Goal: Navigation & Orientation: Find specific page/section

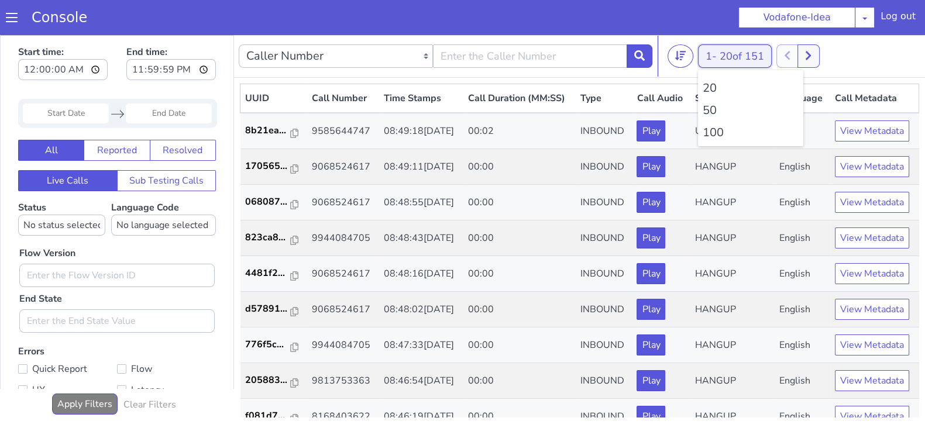
click at [711, 57] on button "1 - 20 of 151" at bounding box center [735, 55] width 74 height 23
click at [714, 133] on li "100" at bounding box center [750, 133] width 96 height 18
click at [716, 116] on li "50" at bounding box center [750, 111] width 96 height 18
click at [712, 130] on li "100" at bounding box center [750, 133] width 96 height 18
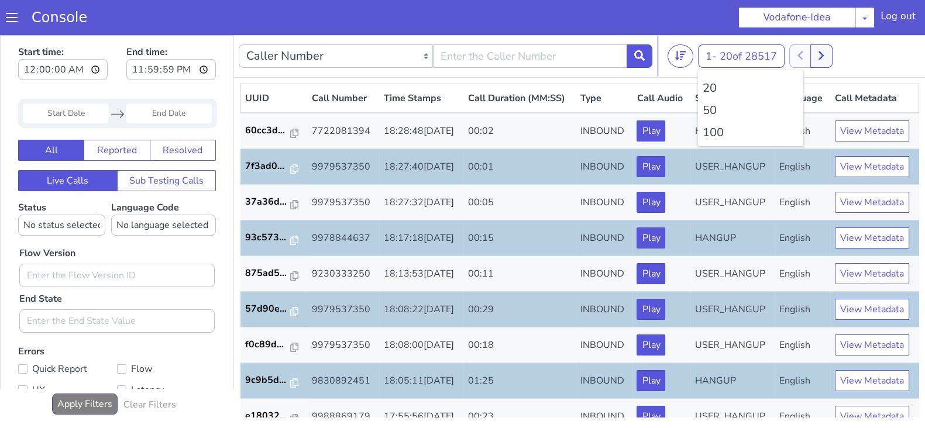
click at [712, 130] on li "100" at bounding box center [750, 133] width 96 height 18
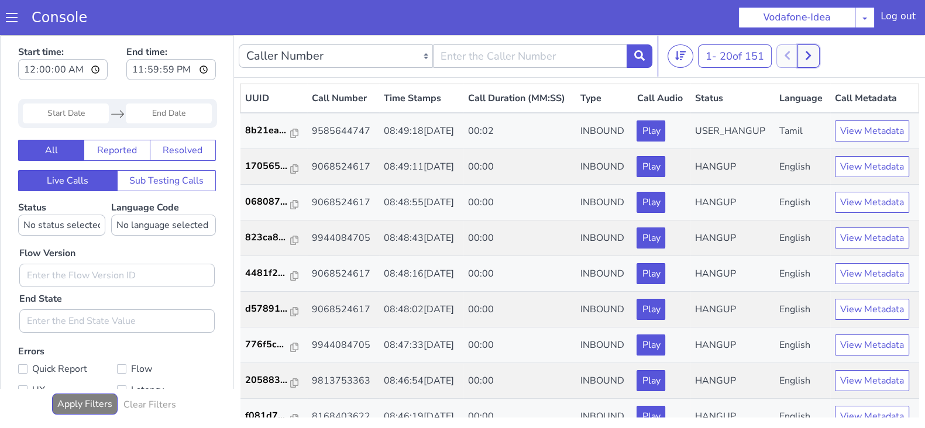
click at [811, 52] on icon at bounding box center [808, 55] width 6 height 11
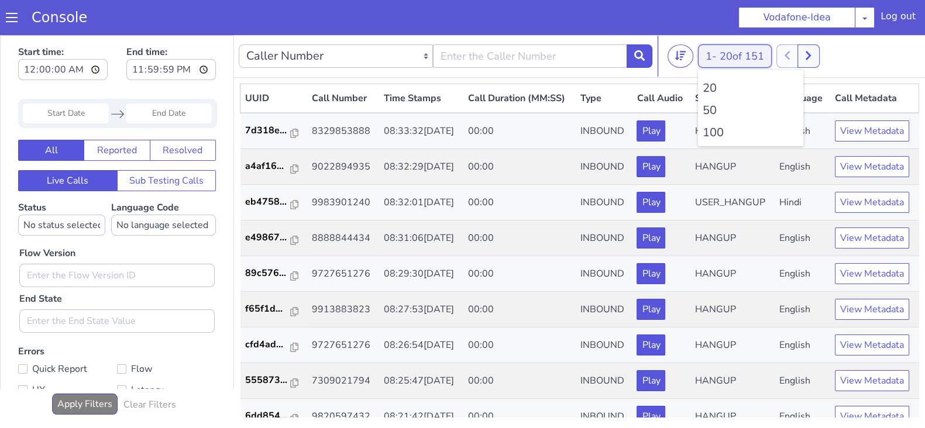
click at [719, 57] on button "1 - 20 of 151" at bounding box center [735, 55] width 74 height 23
click at [710, 126] on li "100" at bounding box center [750, 133] width 96 height 18
click at [716, 127] on li "100" at bounding box center [750, 133] width 96 height 18
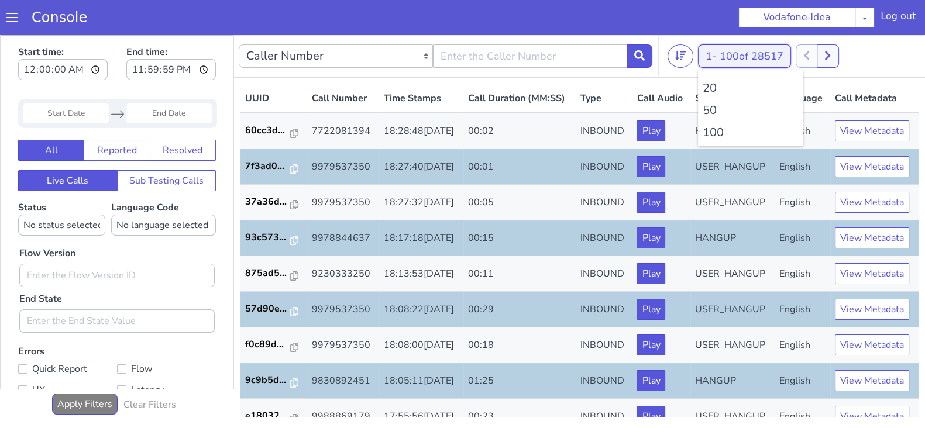
click at [713, 58] on button "1 - 100 of 28517" at bounding box center [744, 55] width 93 height 23
click at [712, 133] on li "100" at bounding box center [750, 133] width 96 height 18
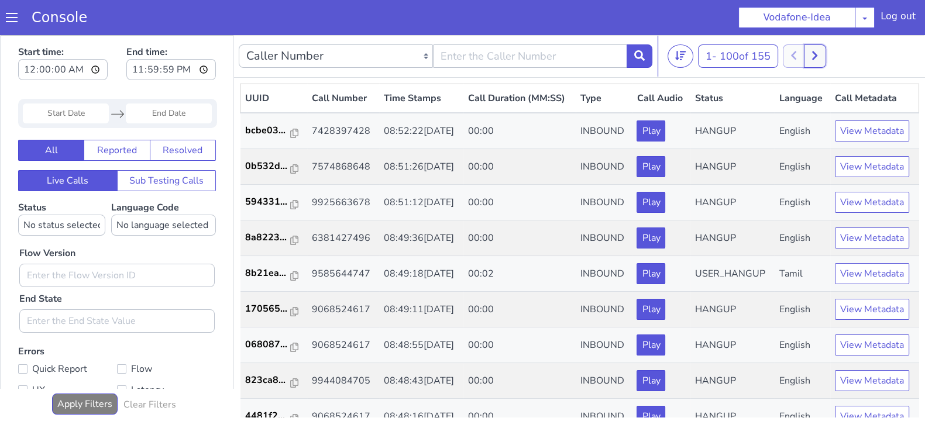
click at [817, 57] on icon at bounding box center [814, 55] width 6 height 11
click at [804, 58] on button at bounding box center [806, 55] width 22 height 23
click at [823, 58] on button at bounding box center [814, 55] width 22 height 23
click at [801, 55] on button at bounding box center [806, 55] width 22 height 23
click at [824, 55] on button at bounding box center [814, 55] width 22 height 23
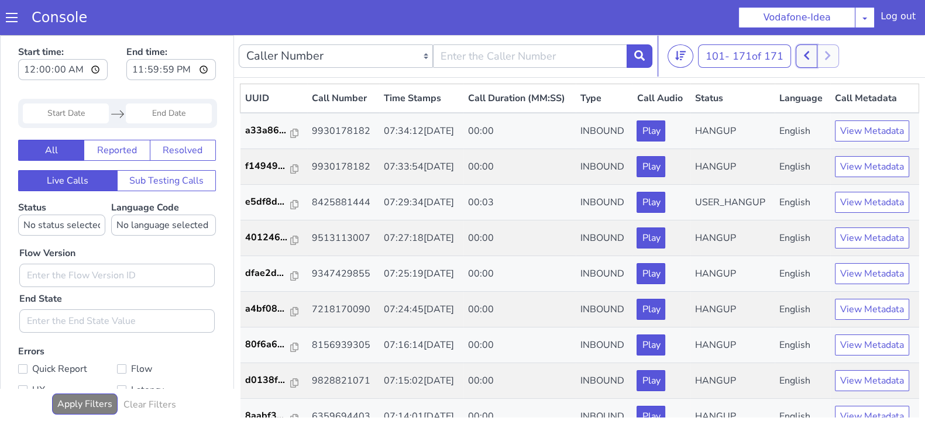
click at [809, 51] on icon at bounding box center [806, 55] width 6 height 11
click at [817, 57] on icon at bounding box center [814, 55] width 5 height 9
click at [806, 57] on icon at bounding box center [806, 55] width 6 height 11
click at [825, 60] on button at bounding box center [814, 55] width 22 height 23
click at [802, 52] on button at bounding box center [806, 55] width 22 height 23
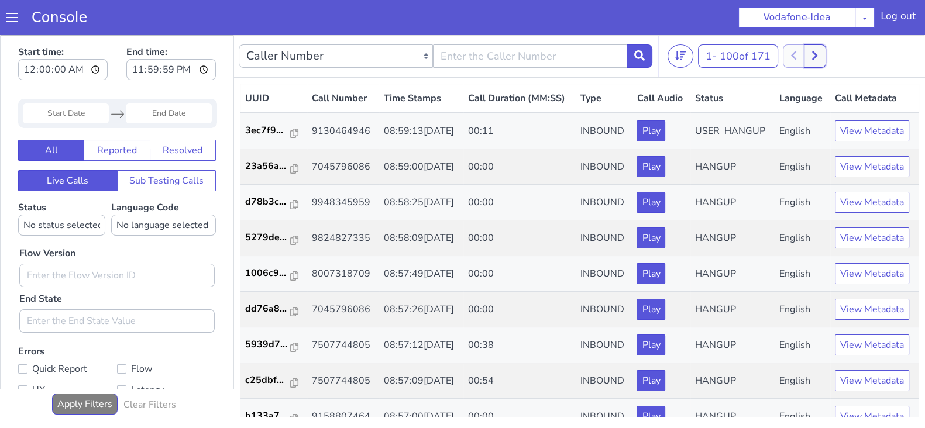
click at [822, 49] on button at bounding box center [814, 55] width 22 height 23
click at [809, 51] on icon at bounding box center [805, 55] width 5 height 9
click at [817, 57] on icon at bounding box center [814, 55] width 5 height 9
click at [812, 57] on button at bounding box center [806, 55] width 22 height 23
click at [823, 58] on button at bounding box center [814, 55] width 22 height 23
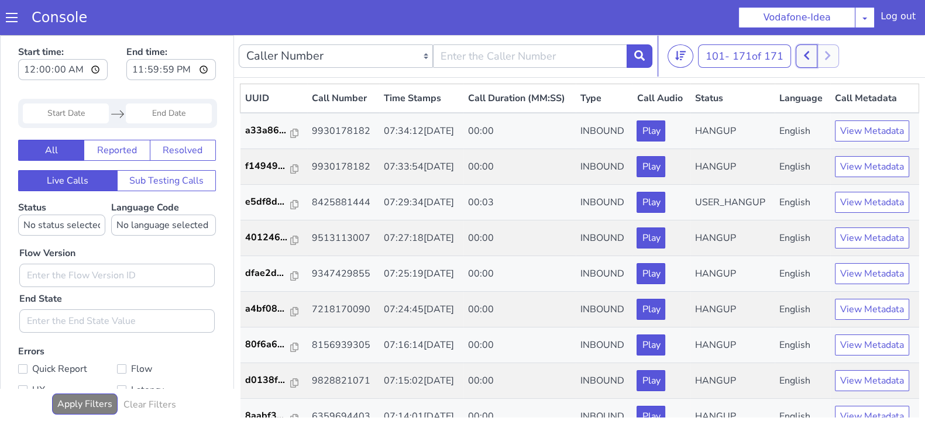
click at [809, 57] on icon at bounding box center [806, 55] width 6 height 11
click at [817, 57] on icon at bounding box center [814, 55] width 6 height 11
click at [815, 57] on button at bounding box center [806, 55] width 22 height 23
click at [817, 57] on icon at bounding box center [814, 55] width 6 height 11
click at [813, 57] on button at bounding box center [806, 55] width 22 height 23
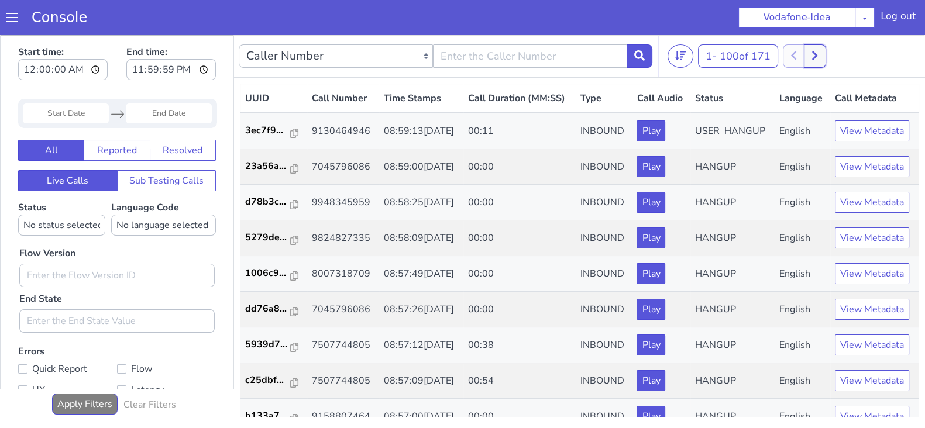
click at [817, 59] on icon at bounding box center [814, 55] width 6 height 11
click at [811, 60] on button at bounding box center [806, 55] width 22 height 23
click at [817, 61] on button at bounding box center [814, 55] width 22 height 23
click at [809, 56] on icon at bounding box center [806, 55] width 6 height 11
click at [816, 58] on icon at bounding box center [814, 55] width 5 height 9
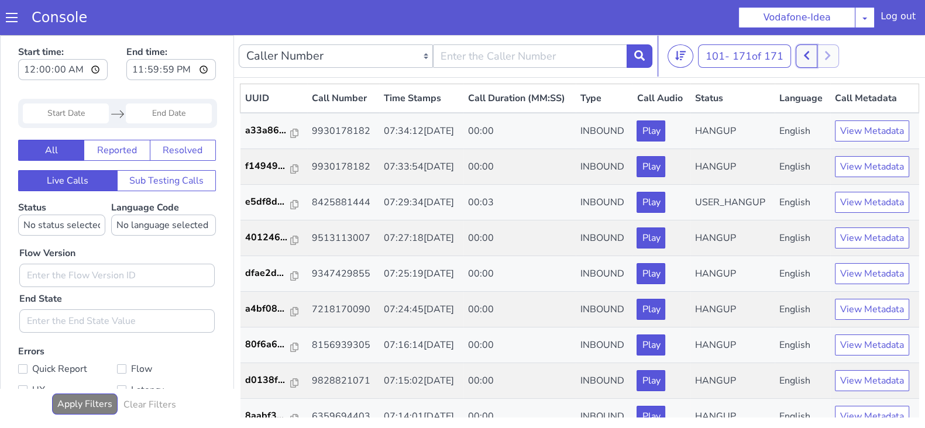
click at [806, 56] on icon at bounding box center [806, 55] width 6 height 11
click at [822, 55] on button at bounding box center [814, 55] width 22 height 23
click at [795, 54] on div "101 - 171 of 171 20 50 100" at bounding box center [793, 55] width 253 height 23
click at [803, 56] on button at bounding box center [806, 55] width 22 height 23
click at [825, 54] on button at bounding box center [814, 55] width 22 height 23
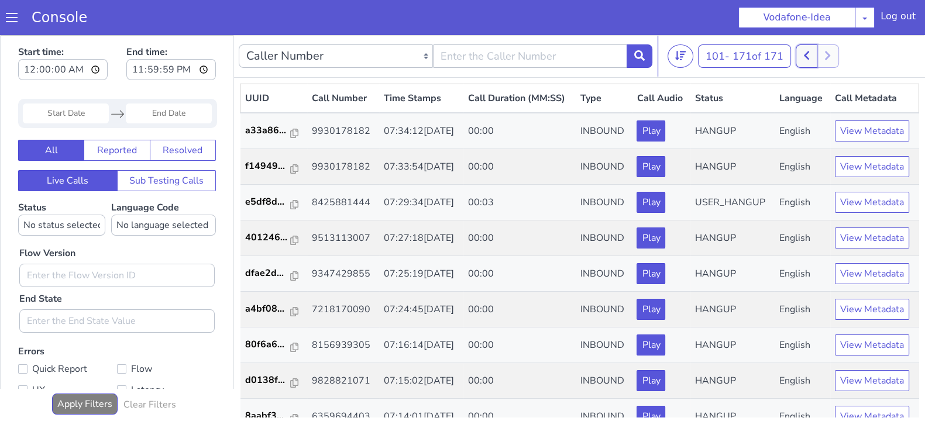
click at [802, 52] on button at bounding box center [806, 55] width 22 height 23
click at [817, 54] on icon at bounding box center [814, 55] width 6 height 11
click at [808, 51] on icon at bounding box center [806, 55] width 6 height 11
click at [816, 51] on icon at bounding box center [814, 55] width 5 height 9
click at [808, 51] on icon at bounding box center [806, 55] width 6 height 11
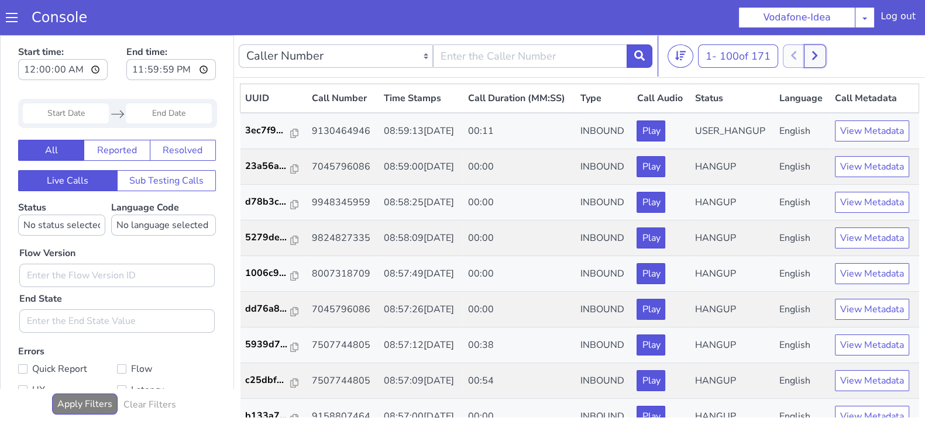
click at [820, 46] on button at bounding box center [814, 55] width 22 height 23
click at [806, 53] on icon at bounding box center [806, 55] width 6 height 11
click at [817, 54] on icon at bounding box center [814, 55] width 6 height 11
click at [806, 56] on icon at bounding box center [806, 55] width 6 height 11
click at [822, 56] on button at bounding box center [814, 55] width 22 height 23
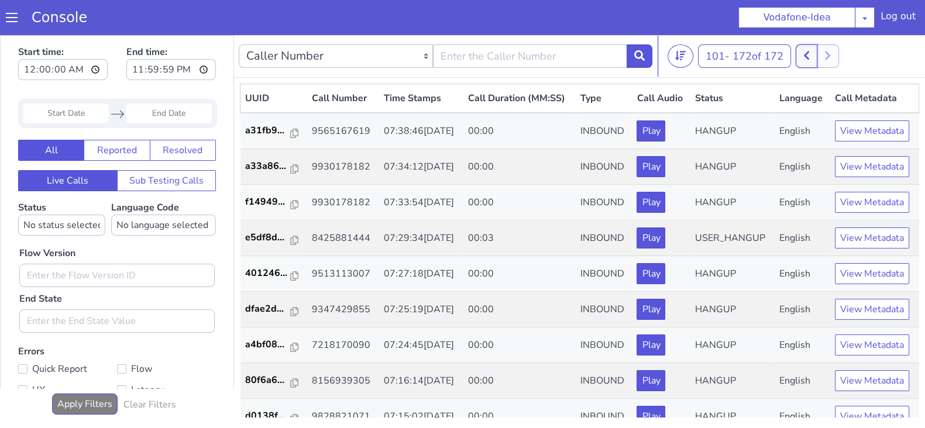
click at [806, 57] on icon at bounding box center [806, 55] width 6 height 11
click at [813, 57] on button at bounding box center [814, 55] width 22 height 23
click at [798, 58] on button at bounding box center [806, 55] width 22 height 23
click at [817, 54] on icon at bounding box center [814, 55] width 5 height 9
click at [806, 53] on icon at bounding box center [806, 55] width 6 height 11
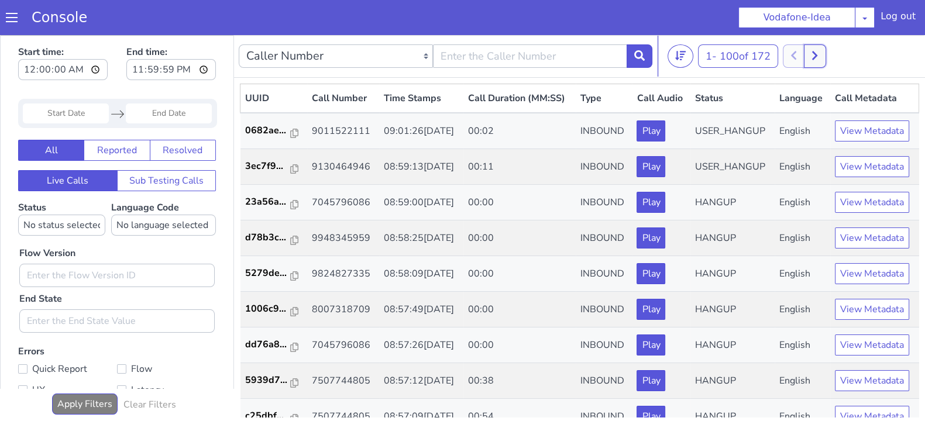
click at [809, 53] on button at bounding box center [814, 55] width 22 height 23
click at [806, 52] on icon at bounding box center [806, 55] width 6 height 11
click at [816, 52] on icon at bounding box center [814, 55] width 5 height 9
click at [807, 52] on icon at bounding box center [806, 55] width 6 height 11
click at [817, 52] on icon at bounding box center [814, 55] width 6 height 11
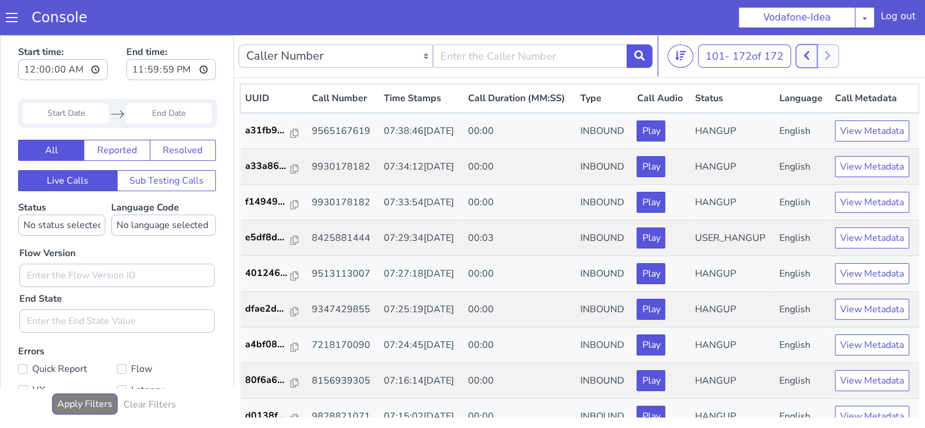
click at [809, 51] on icon at bounding box center [805, 55] width 5 height 9
click at [817, 51] on icon at bounding box center [814, 55] width 6 height 11
click at [813, 51] on button at bounding box center [806, 55] width 22 height 23
click at [816, 51] on icon at bounding box center [814, 55] width 5 height 9
click at [807, 53] on icon at bounding box center [806, 55] width 6 height 11
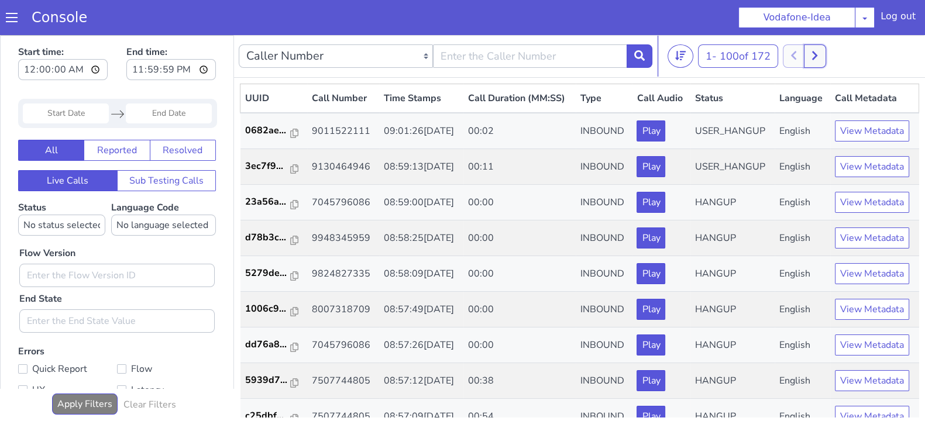
click at [815, 52] on icon at bounding box center [814, 55] width 6 height 11
click at [806, 52] on icon at bounding box center [806, 55] width 6 height 11
click at [815, 52] on icon at bounding box center [814, 55] width 6 height 11
click at [805, 53] on icon at bounding box center [806, 55] width 6 height 11
click at [815, 54] on icon at bounding box center [814, 55] width 6 height 11
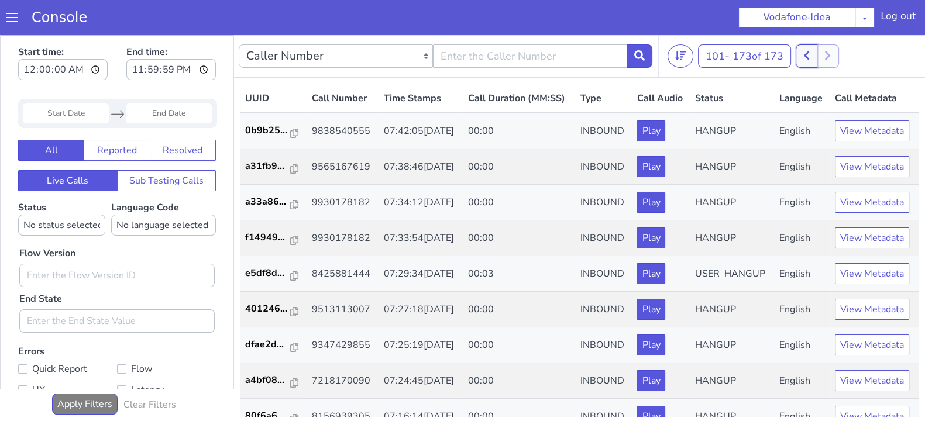
click at [802, 51] on button at bounding box center [806, 55] width 22 height 23
click at [825, 53] on button at bounding box center [814, 55] width 22 height 23
click at [810, 54] on button at bounding box center [806, 55] width 22 height 23
click at [823, 54] on button at bounding box center [814, 55] width 22 height 23
click at [811, 54] on button at bounding box center [806, 55] width 22 height 23
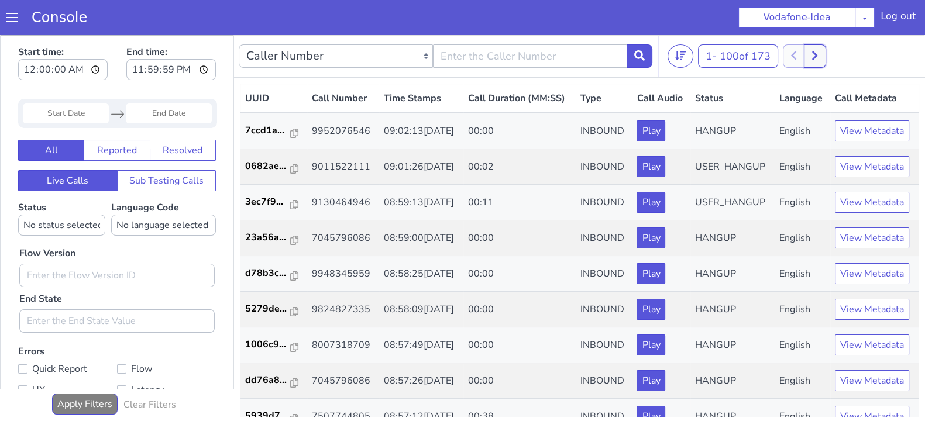
click at [822, 53] on button at bounding box center [814, 55] width 22 height 23
click at [801, 55] on button at bounding box center [806, 55] width 22 height 23
click at [823, 54] on button at bounding box center [814, 55] width 22 height 23
click at [796, 53] on div "101 - 173 of 173 20 50 100" at bounding box center [793, 55] width 253 height 23
click at [809, 53] on icon at bounding box center [805, 55] width 5 height 9
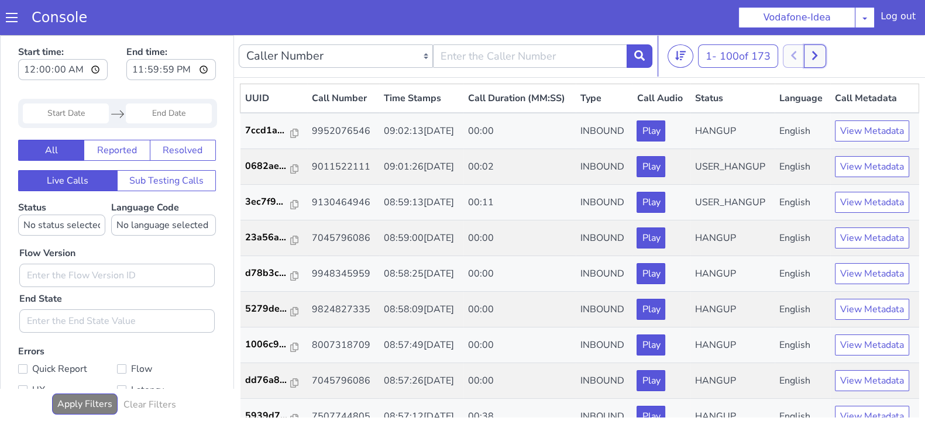
click at [817, 54] on icon at bounding box center [814, 55] width 6 height 11
click at [808, 56] on icon at bounding box center [805, 55] width 5 height 9
click at [822, 56] on button at bounding box center [814, 55] width 22 height 23
click at [809, 56] on icon at bounding box center [806, 55] width 6 height 11
click at [817, 56] on icon at bounding box center [814, 55] width 6 height 11
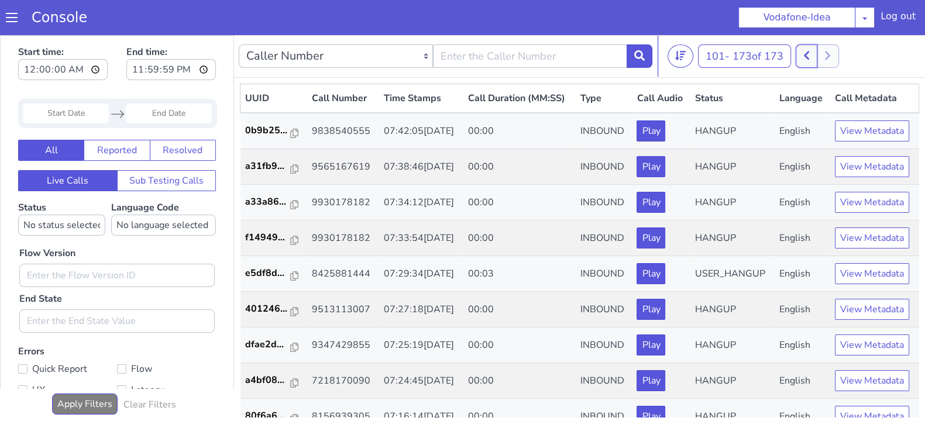
click at [806, 54] on icon at bounding box center [806, 55] width 6 height 11
click at [817, 55] on icon at bounding box center [814, 55] width 5 height 9
click at [809, 53] on icon at bounding box center [805, 55] width 5 height 9
click at [824, 53] on button at bounding box center [814, 55] width 22 height 23
click at [809, 53] on icon at bounding box center [805, 55] width 5 height 9
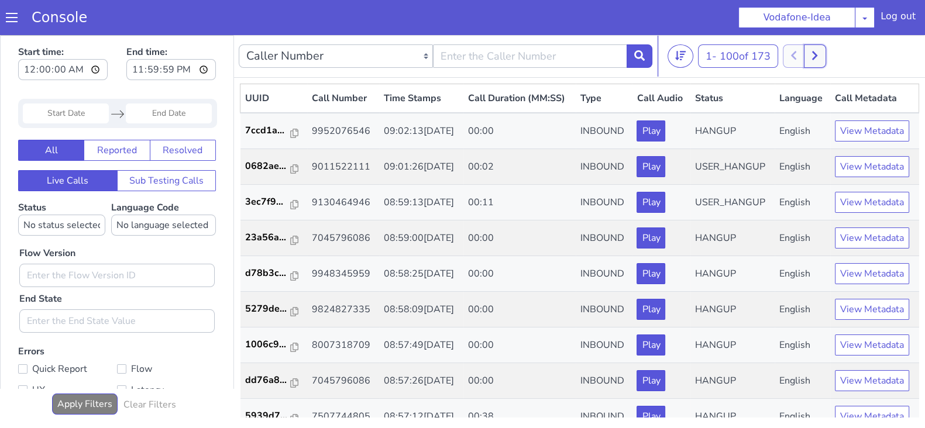
click at [815, 58] on icon at bounding box center [814, 55] width 6 height 11
click at [804, 60] on button at bounding box center [806, 55] width 22 height 23
click at [825, 55] on button at bounding box center [814, 55] width 22 height 23
click at [809, 55] on icon at bounding box center [806, 55] width 6 height 11
click at [824, 56] on button at bounding box center [814, 55] width 22 height 23
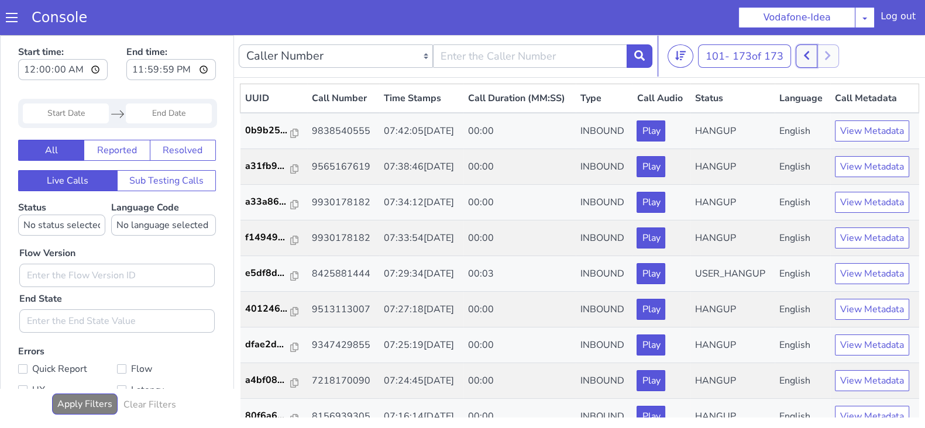
click at [804, 55] on button at bounding box center [806, 55] width 22 height 23
click at [815, 54] on icon at bounding box center [814, 55] width 6 height 11
click at [809, 53] on icon at bounding box center [805, 55] width 5 height 9
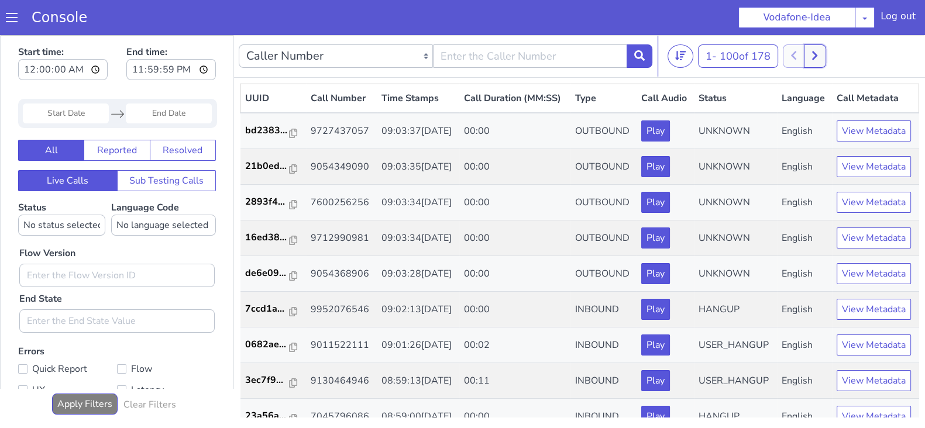
click at [823, 54] on button at bounding box center [814, 55] width 22 height 23
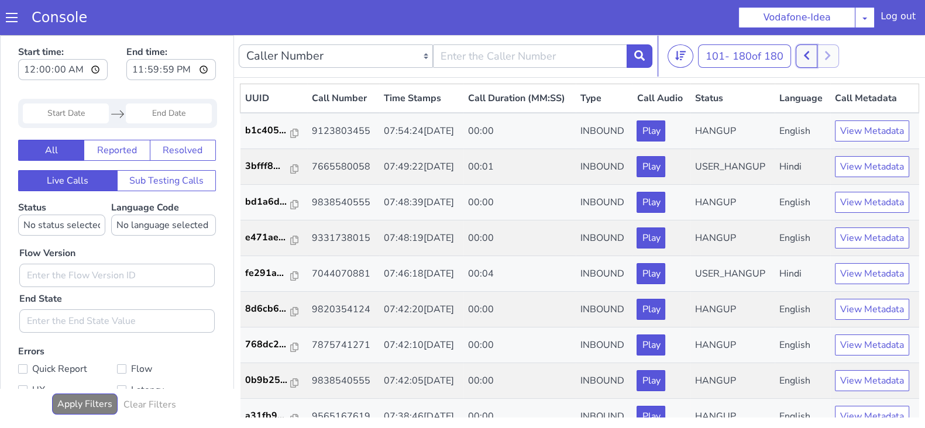
click at [809, 54] on icon at bounding box center [806, 55] width 6 height 11
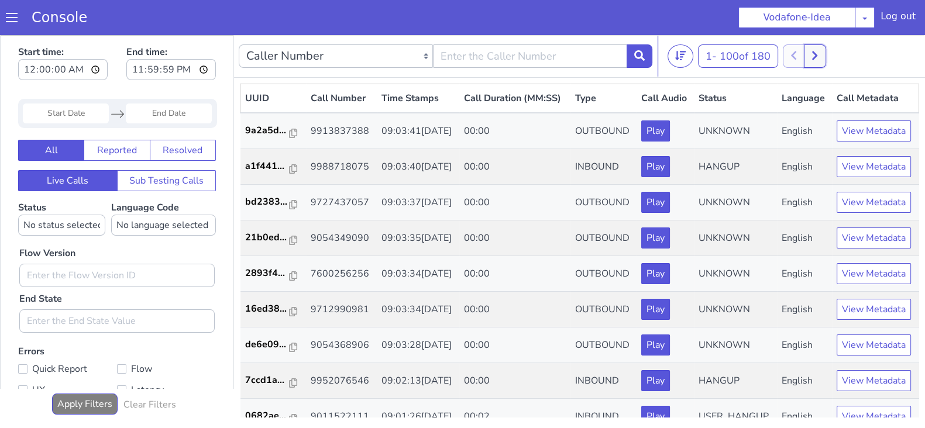
click at [817, 53] on icon at bounding box center [814, 55] width 5 height 9
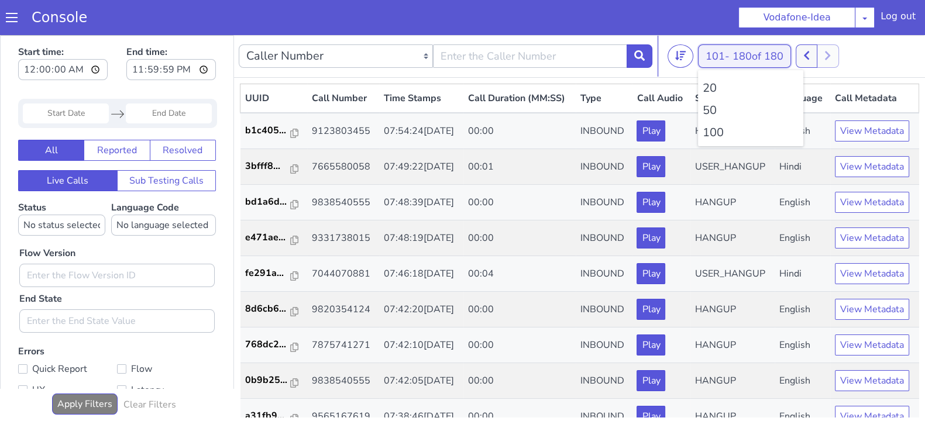
click at [791, 53] on button "101 - 180 of 180" at bounding box center [744, 55] width 93 height 23
click at [807, 55] on icon at bounding box center [805, 55] width 5 height 9
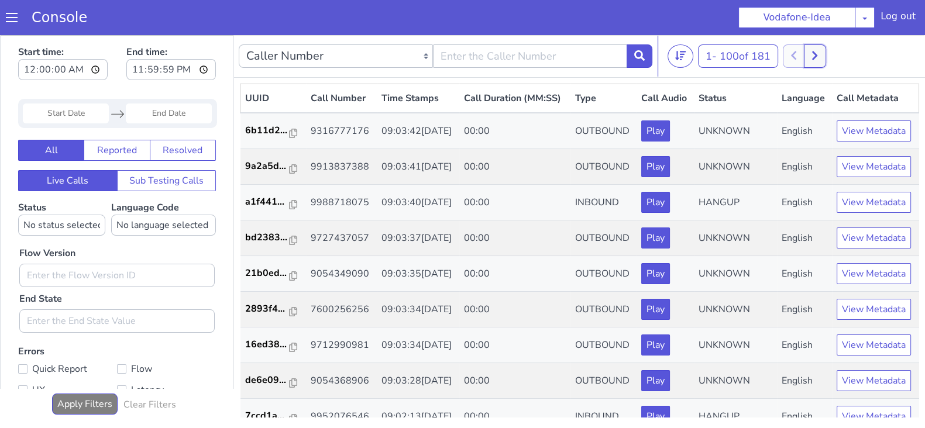
click at [817, 54] on icon at bounding box center [814, 55] width 6 height 11
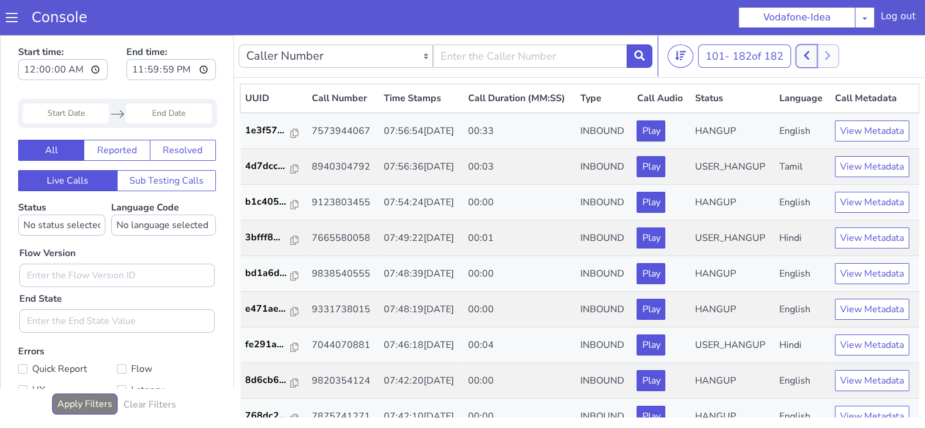
click at [803, 55] on button at bounding box center [806, 55] width 22 height 23
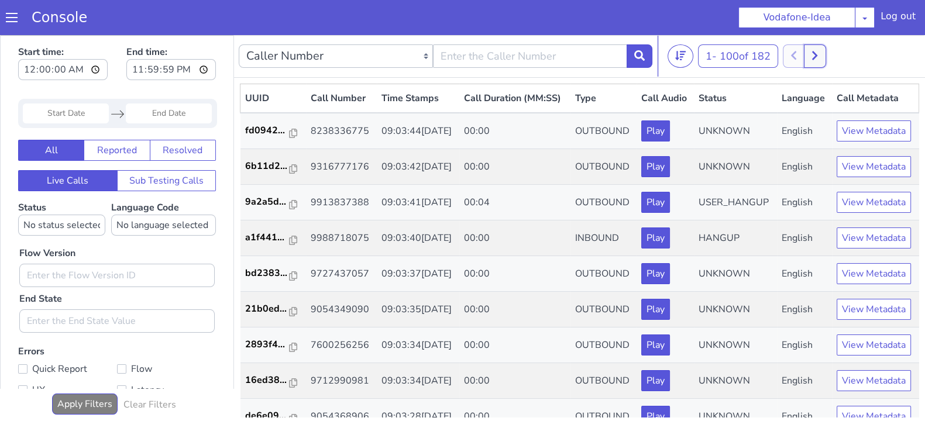
click at [822, 56] on button at bounding box center [814, 55] width 22 height 23
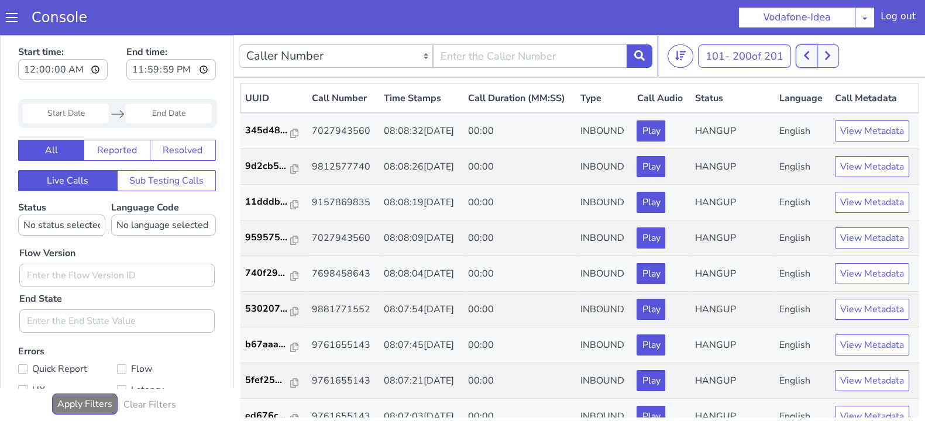
click at [807, 56] on icon at bounding box center [805, 55] width 5 height 9
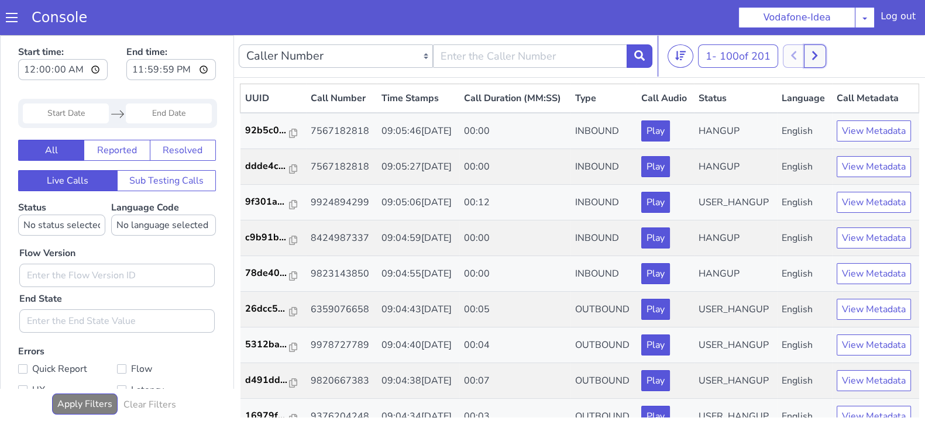
click at [825, 56] on button at bounding box center [814, 55] width 22 height 23
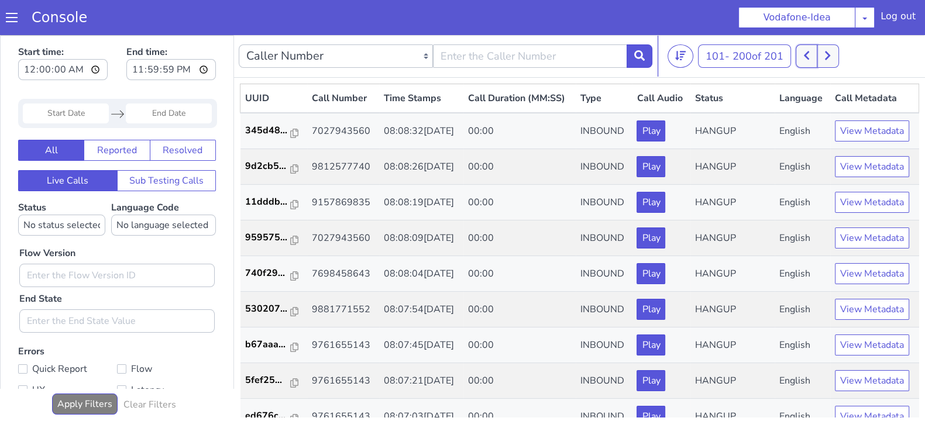
click at [799, 56] on button at bounding box center [806, 55] width 22 height 23
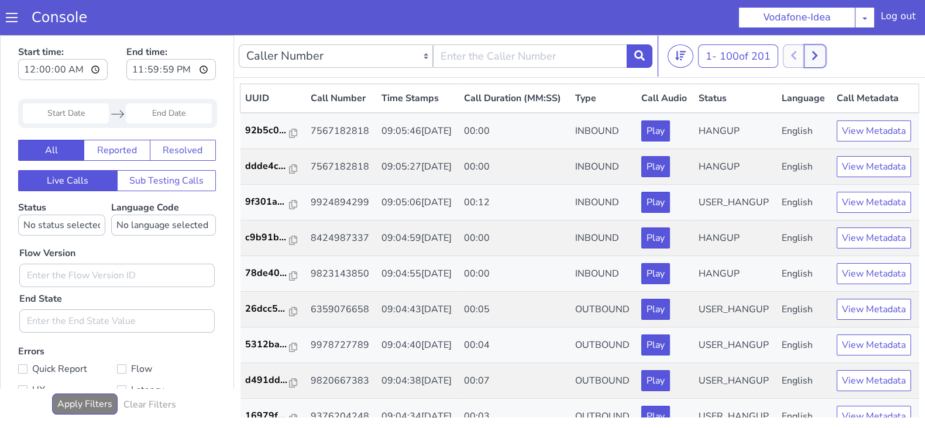
click at [807, 56] on button at bounding box center [814, 55] width 22 height 23
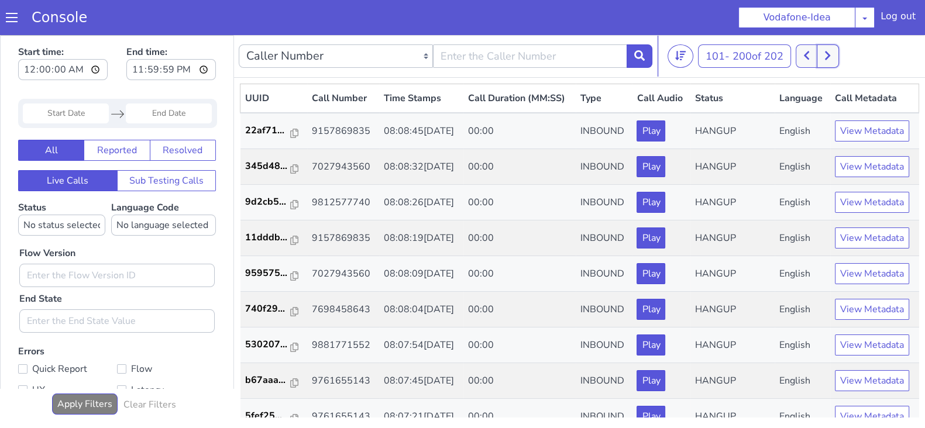
click at [826, 56] on button at bounding box center [827, 55] width 22 height 23
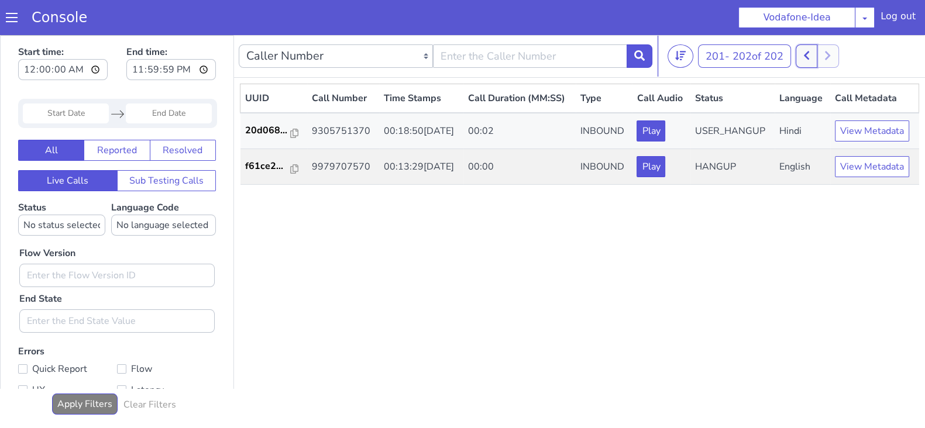
click at [807, 57] on icon at bounding box center [806, 55] width 6 height 11
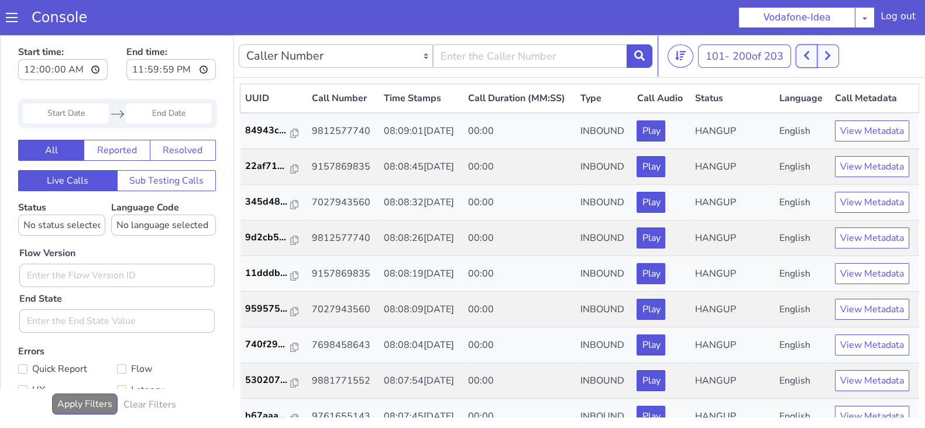
click at [807, 57] on icon at bounding box center [806, 55] width 6 height 11
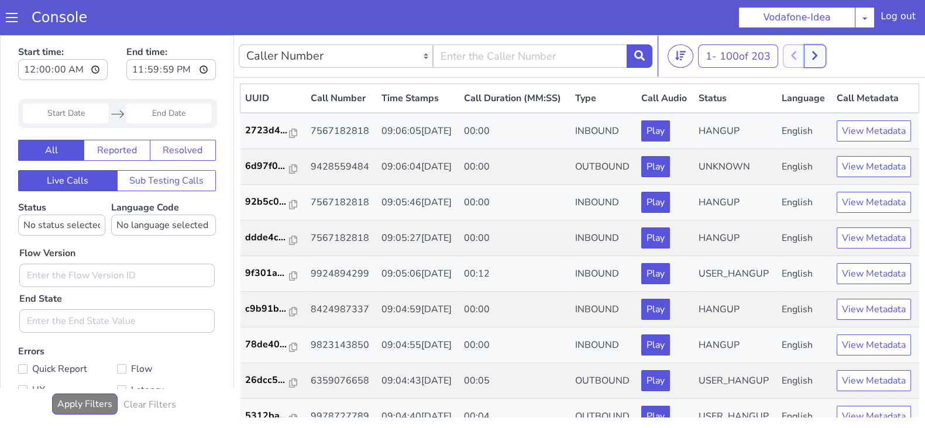
click at [822, 51] on button at bounding box center [814, 55] width 22 height 23
click at [826, 47] on button at bounding box center [827, 55] width 22 height 23
click at [827, 51] on icon at bounding box center [827, 55] width 6 height 11
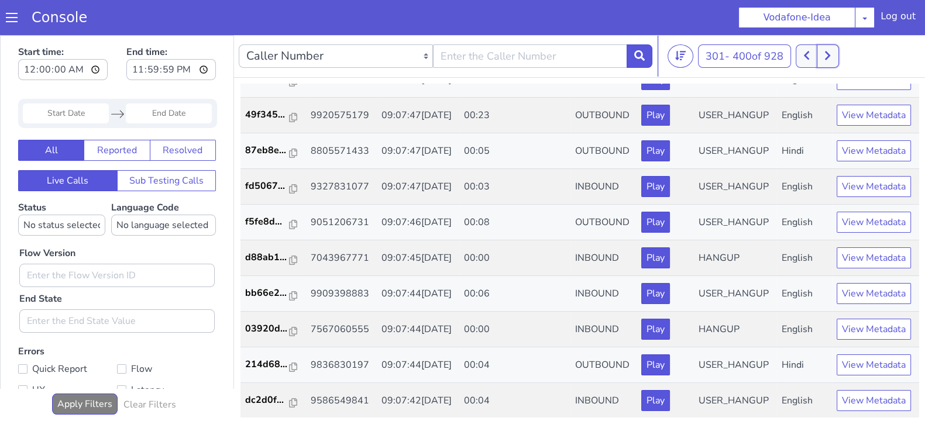
scroll to position [1636, 0]
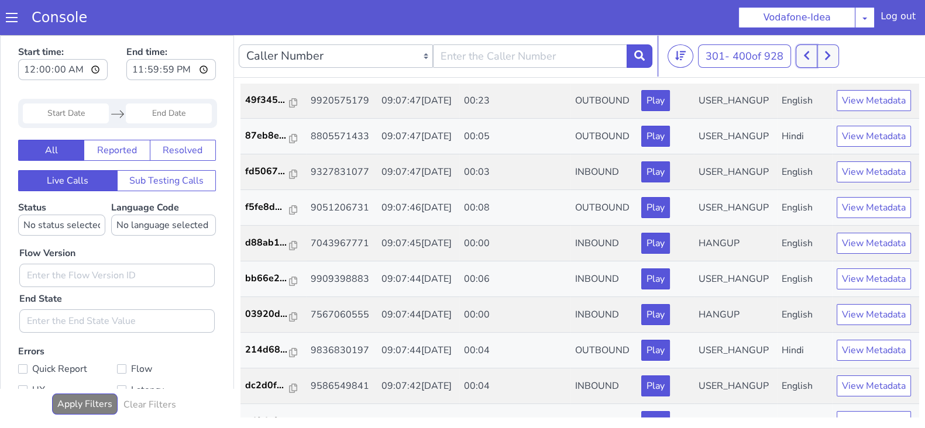
drag, startPoint x: 806, startPoint y: 60, endPoint x: 769, endPoint y: 40, distance: 42.1
click at [807, 59] on icon at bounding box center [806, 55] width 6 height 11
